Goal: Information Seeking & Learning: Check status

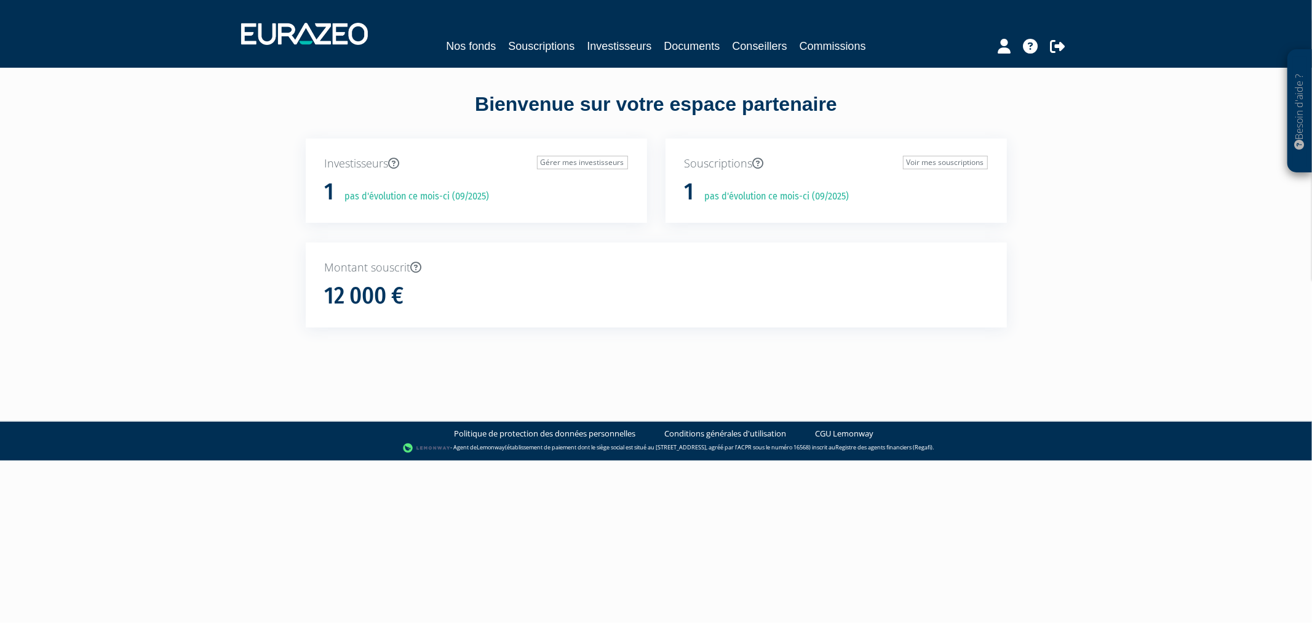
click at [549, 63] on nav "Nos fonds Souscriptions Investisseurs Documents Conseillers Commissions" at bounding box center [656, 34] width 1312 height 68
click at [539, 51] on link "Souscriptions" at bounding box center [541, 46] width 66 height 17
click at [560, 39] on link "Souscriptions" at bounding box center [581, 46] width 66 height 17
click at [511, 57] on nav "Nos fonds Souscriptions 1 Investisseurs Documents Conseillers Commissions" at bounding box center [656, 34] width 1312 height 68
click at [511, 48] on link "Souscriptions 1" at bounding box center [541, 46] width 90 height 17
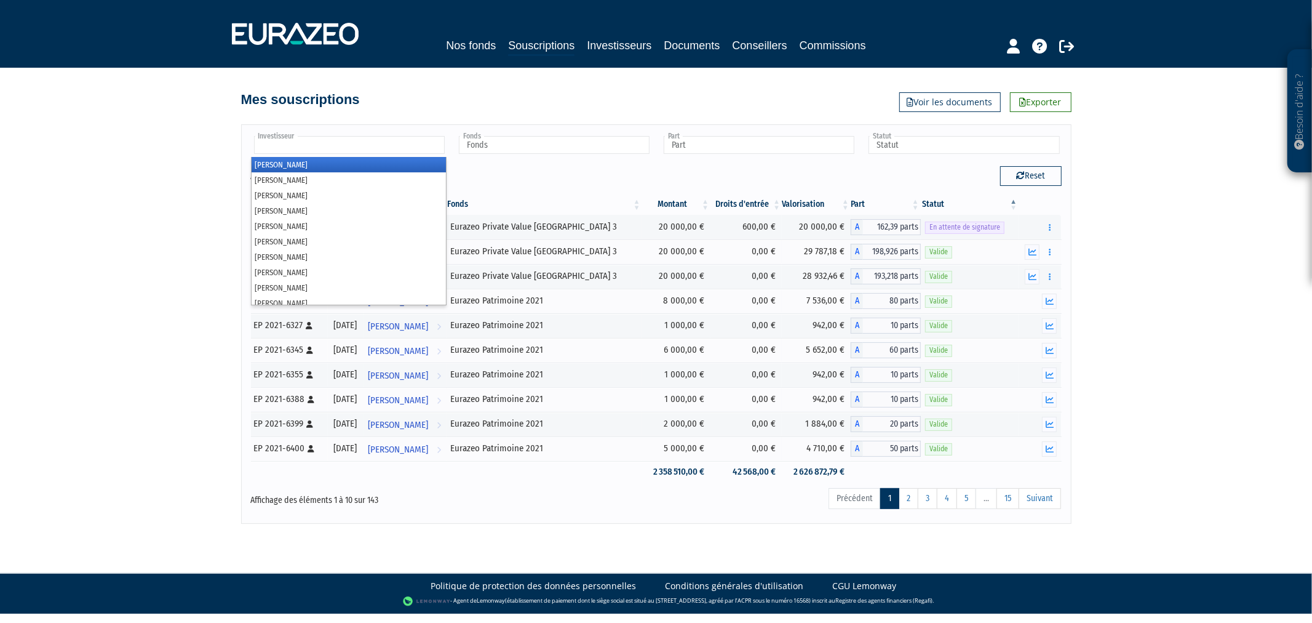
click at [439, 145] on input "text" at bounding box center [349, 145] width 191 height 18
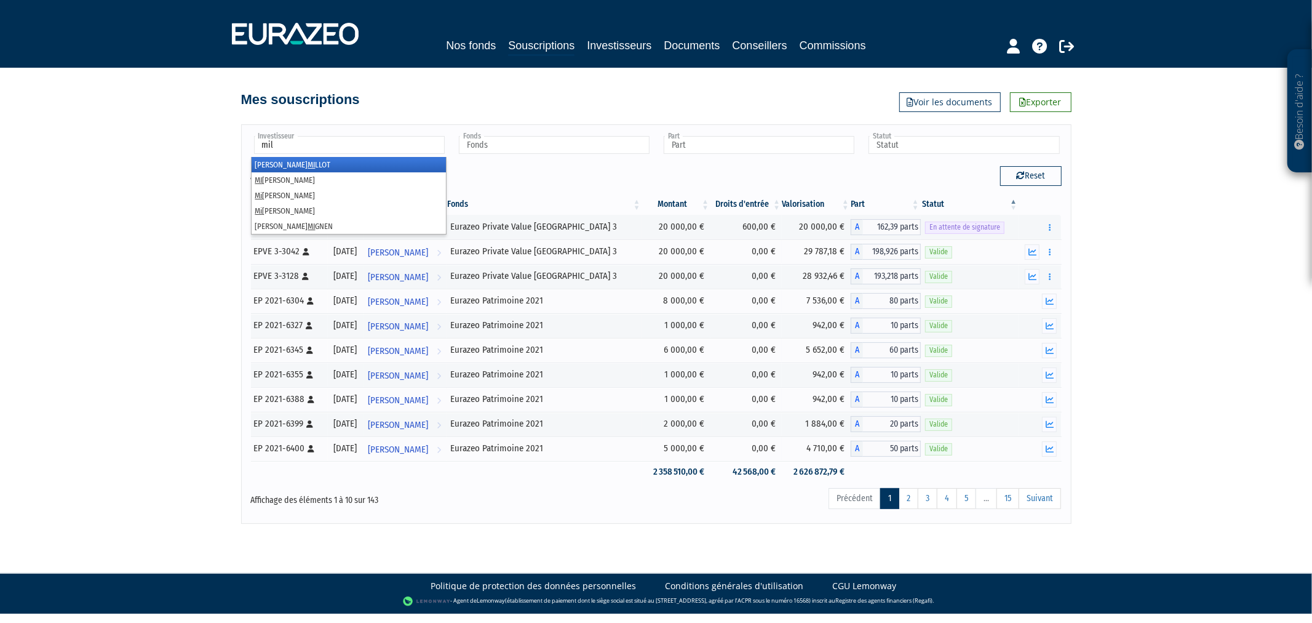
type input "mill"
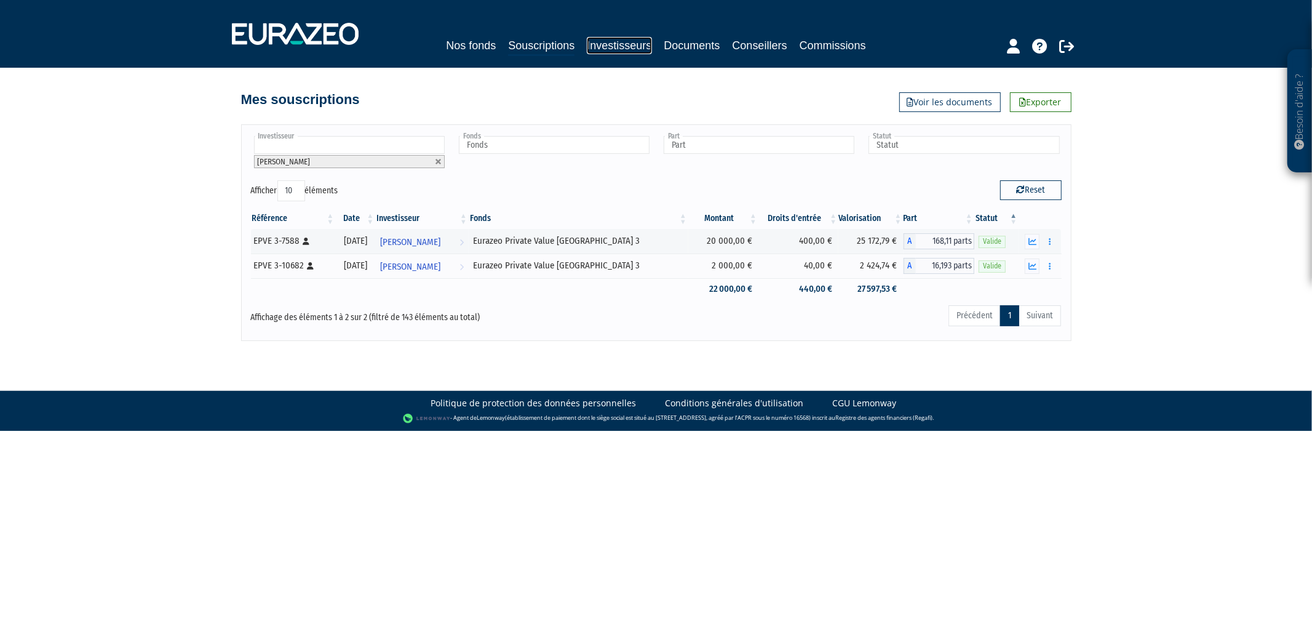
click at [637, 44] on link "Investisseurs" at bounding box center [619, 45] width 65 height 17
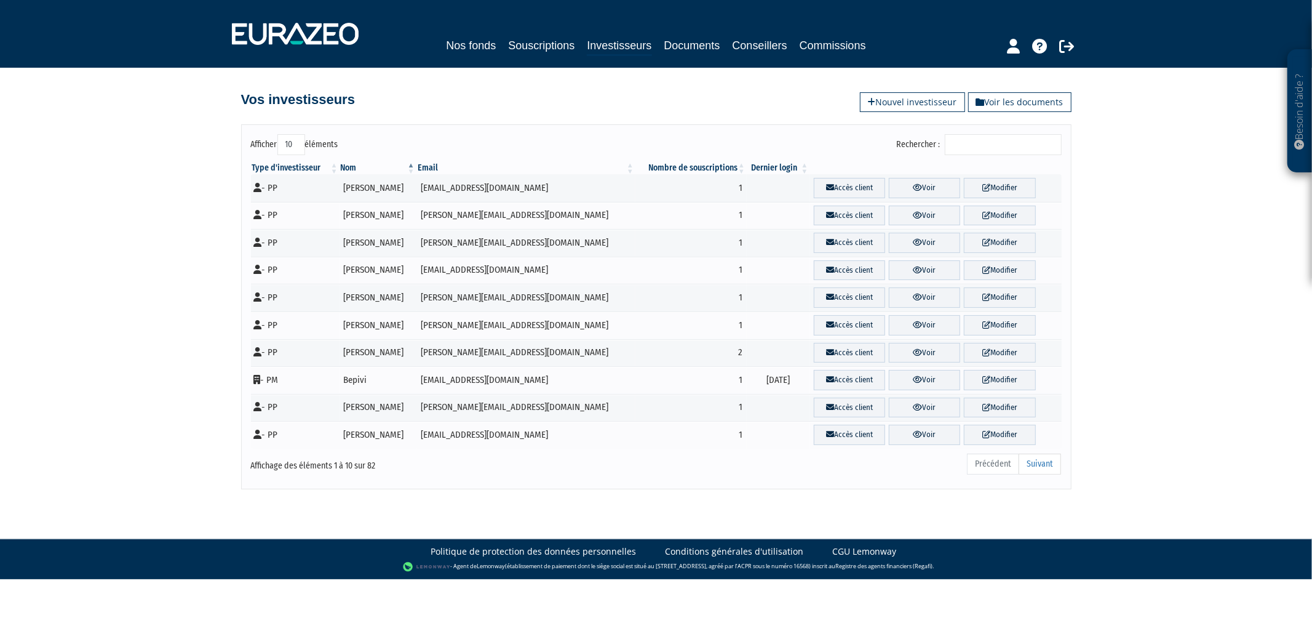
click at [963, 140] on input "Rechercher :" at bounding box center [1003, 144] width 117 height 21
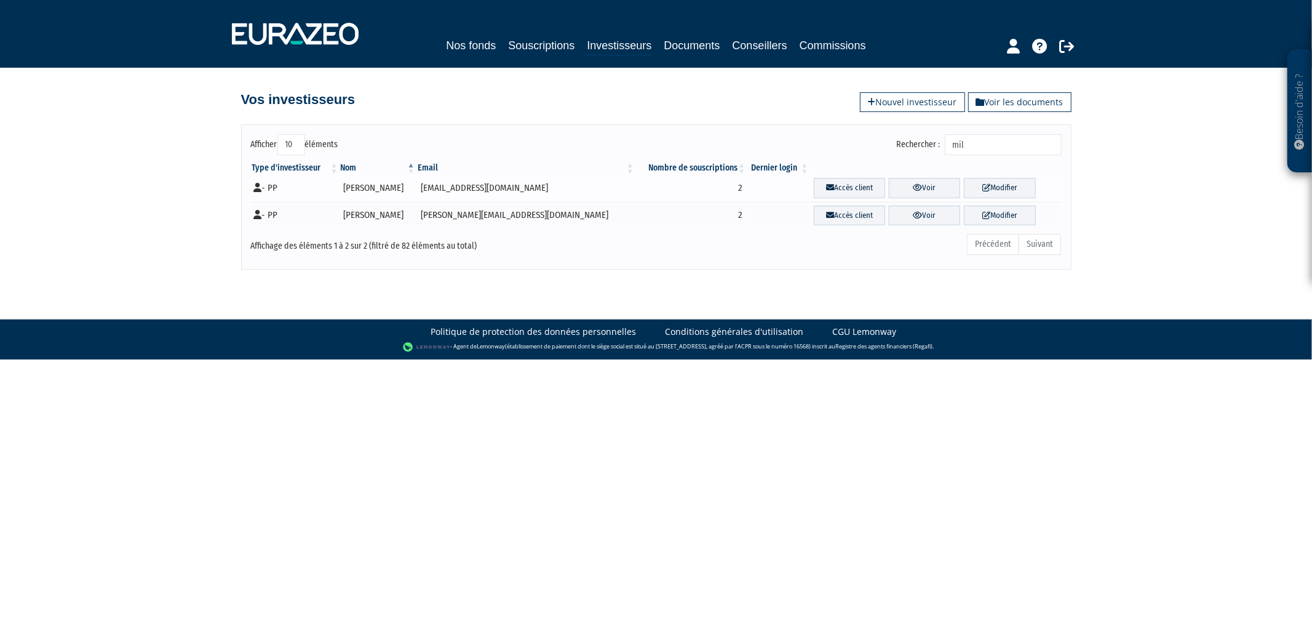
type input "mil"
drag, startPoint x: 472, startPoint y: 191, endPoint x: 439, endPoint y: 191, distance: 33.8
click at [439, 191] on td "chantalemillot@orange.fr" at bounding box center [525, 188] width 219 height 28
copy td "chantalemillot@orange.fr"
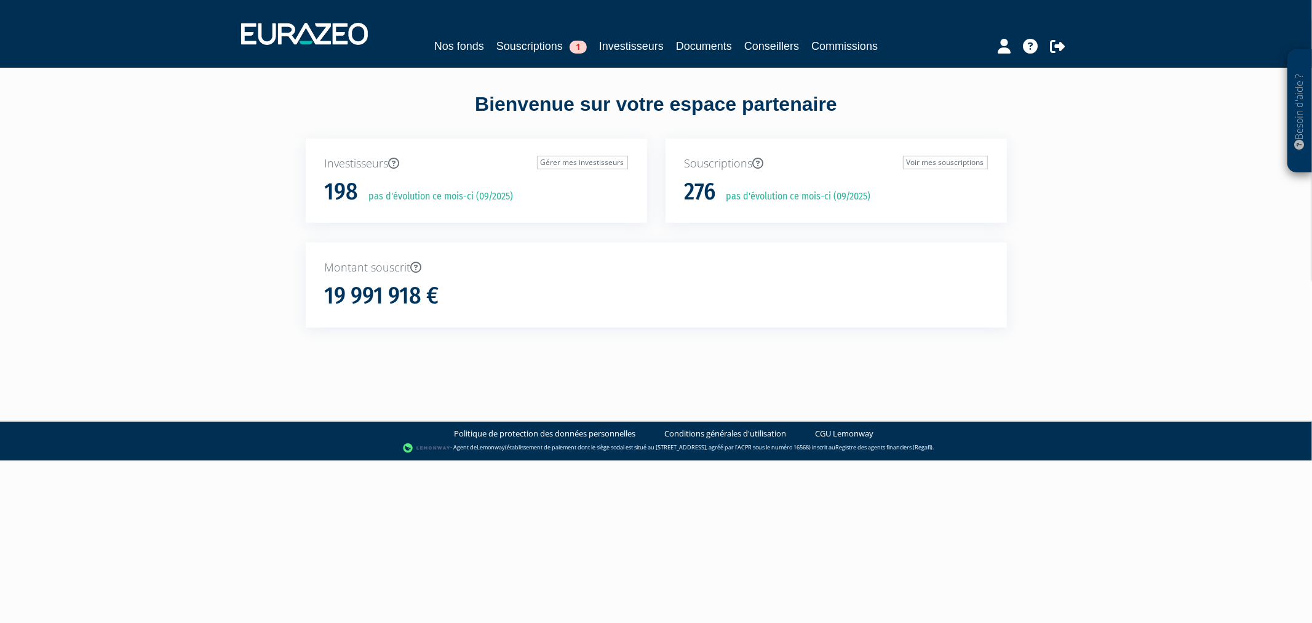
click at [514, 58] on nav "Nos fonds Souscriptions 1 Investisseurs Documents Conseillers Commissions" at bounding box center [656, 34] width 1312 height 68
click at [512, 50] on link "Souscriptions 1" at bounding box center [541, 46] width 90 height 17
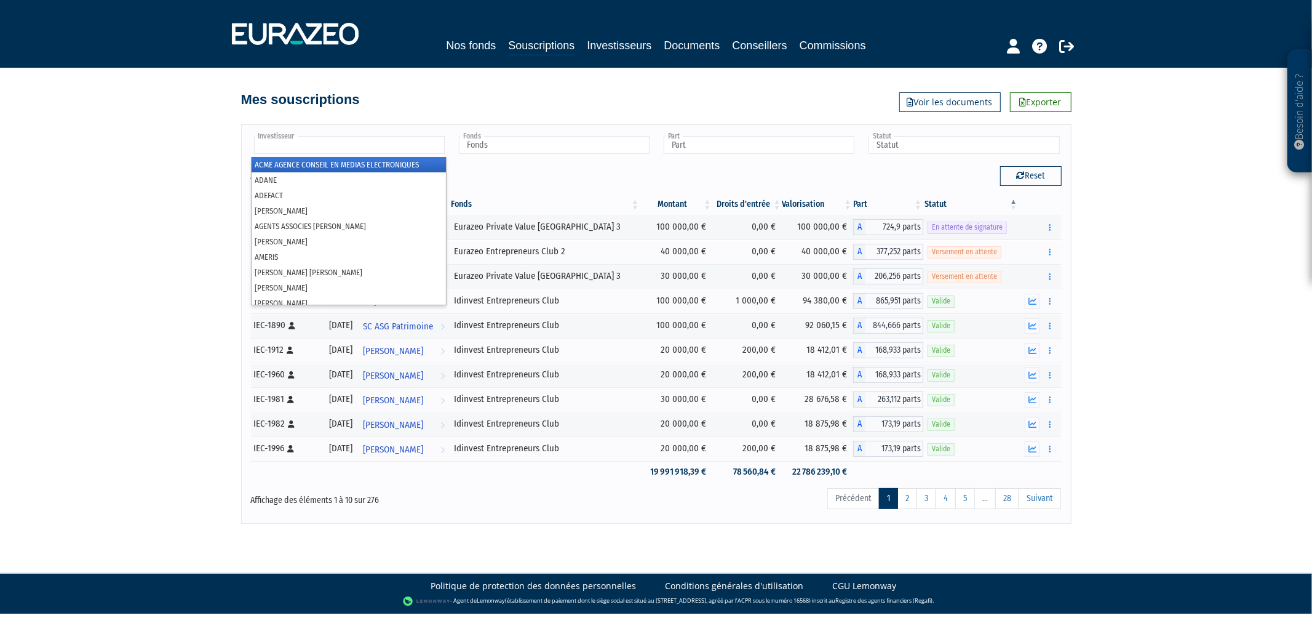
click at [420, 139] on input "text" at bounding box center [349, 145] width 191 height 18
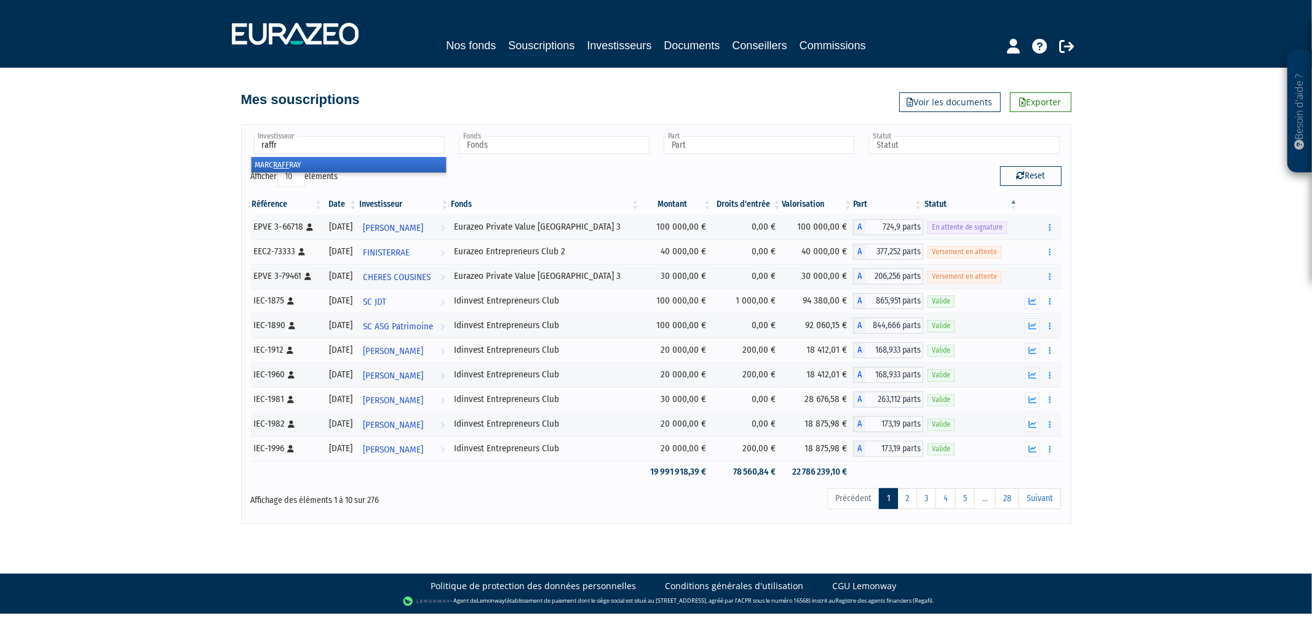
type input "raffra"
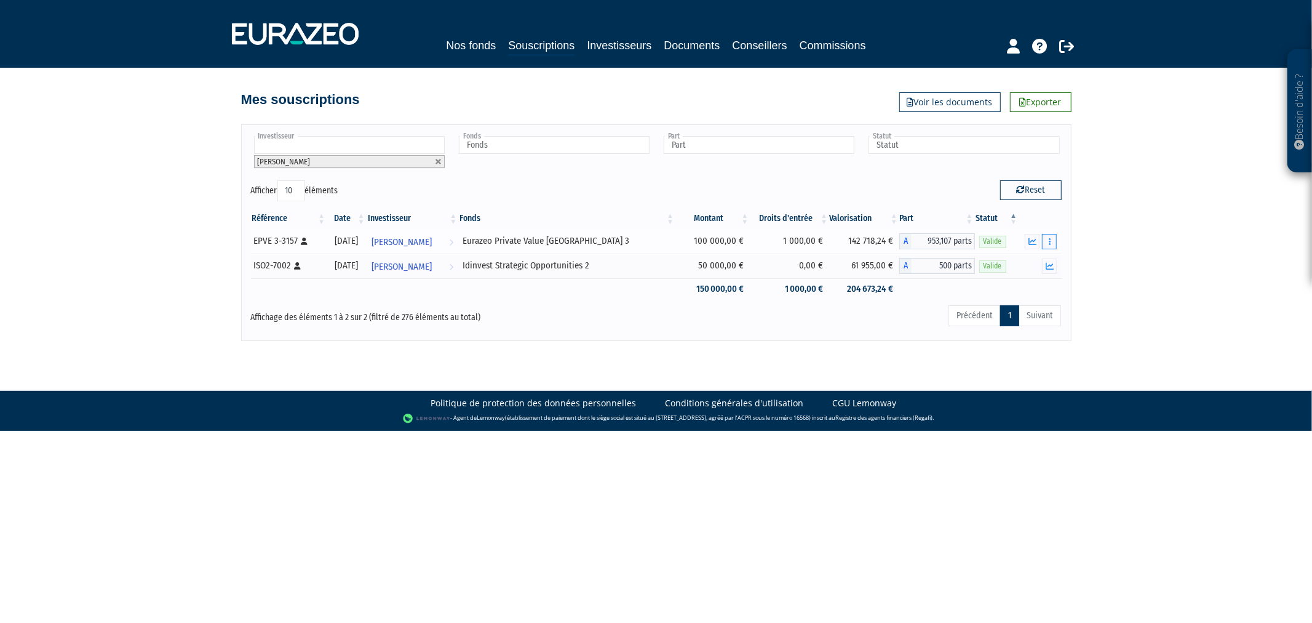
click at [1050, 245] on button "button" at bounding box center [1049, 241] width 15 height 15
click at [1035, 281] on link "Historique de rachat(s)" at bounding box center [1003, 286] width 102 height 20
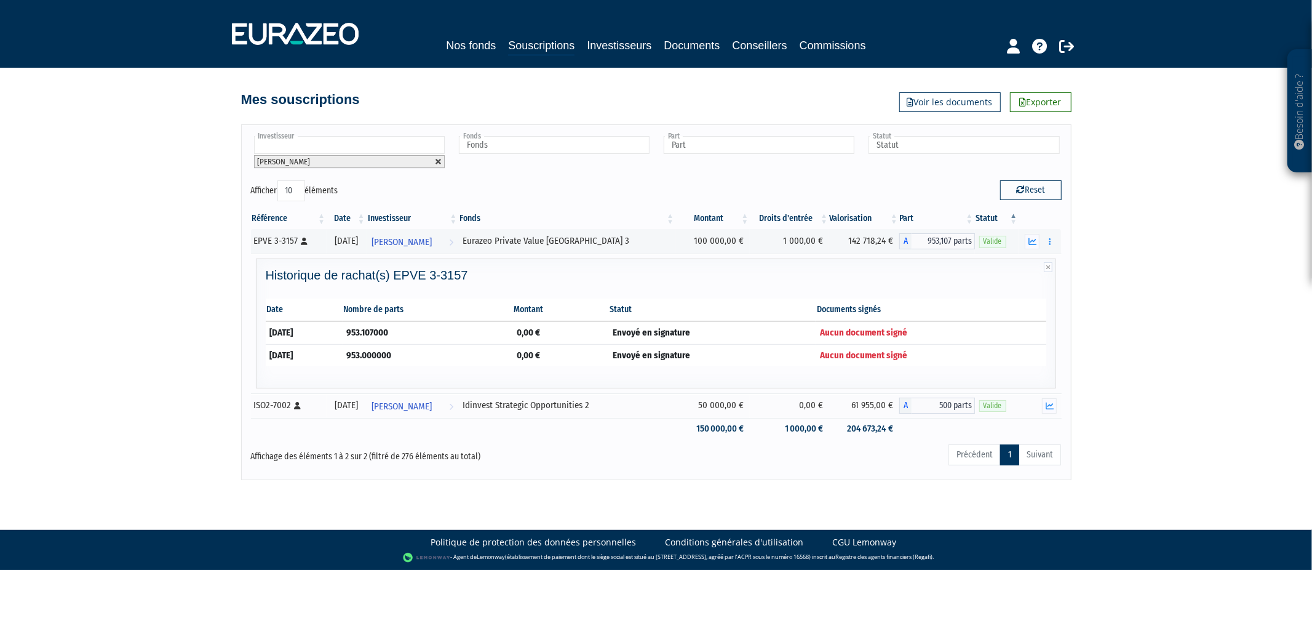
click at [440, 161] on link at bounding box center [438, 161] width 7 height 7
type input "Investisseur"
